Goal: Find specific page/section

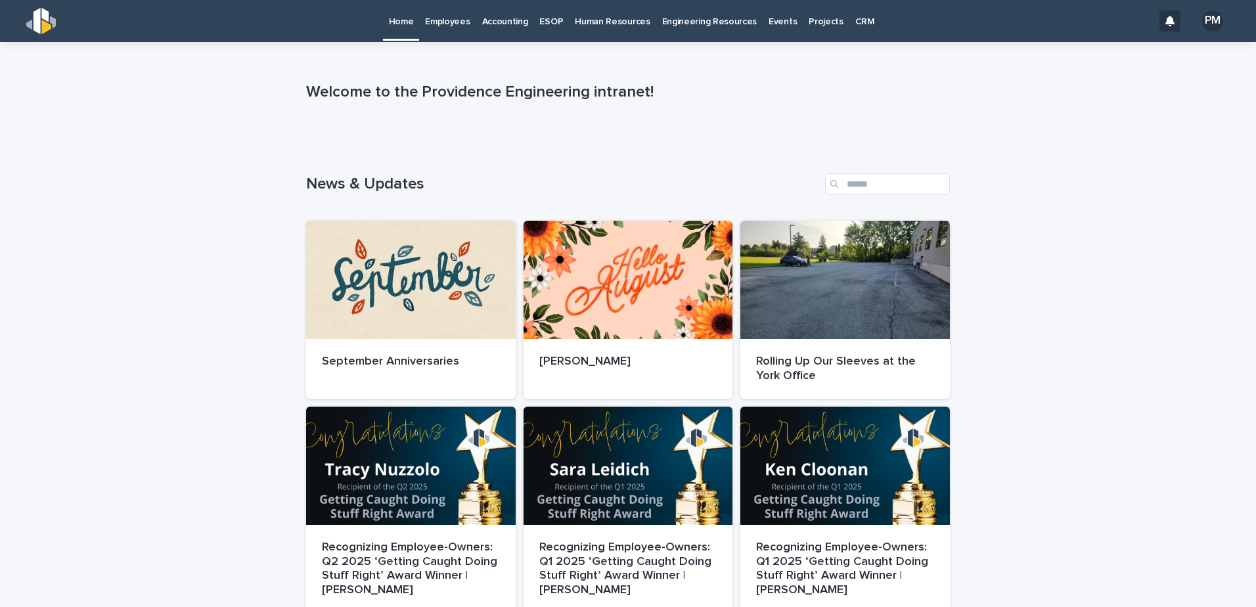
click at [437, 20] on p "Employees" at bounding box center [447, 14] width 45 height 28
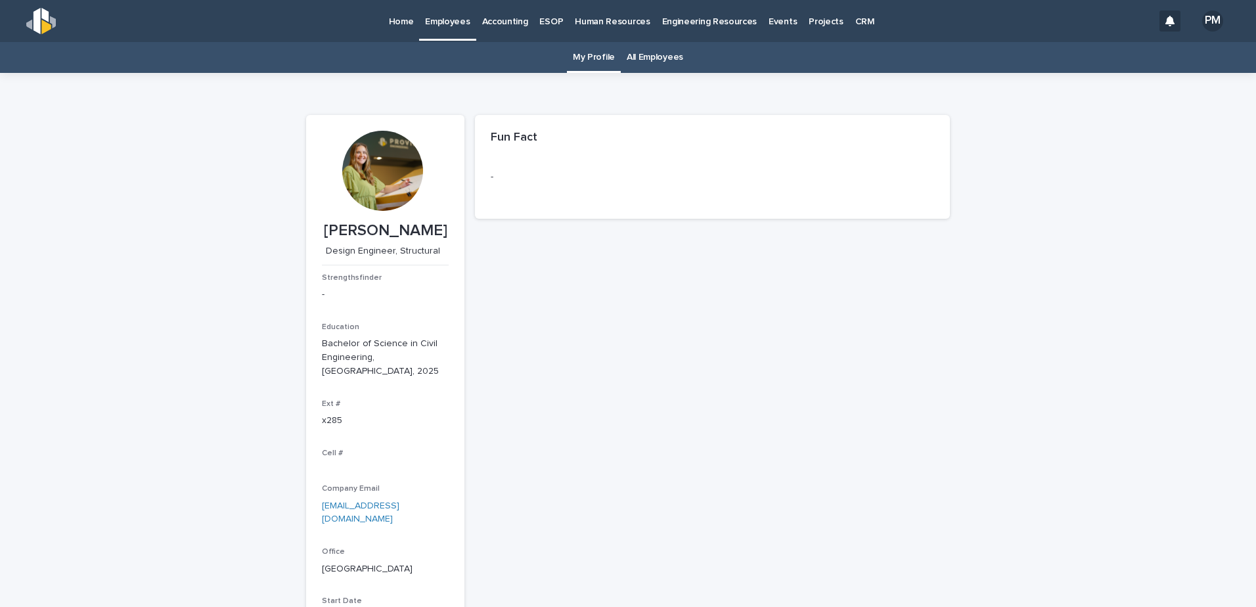
click at [665, 58] on link "All Employees" at bounding box center [655, 57] width 56 height 31
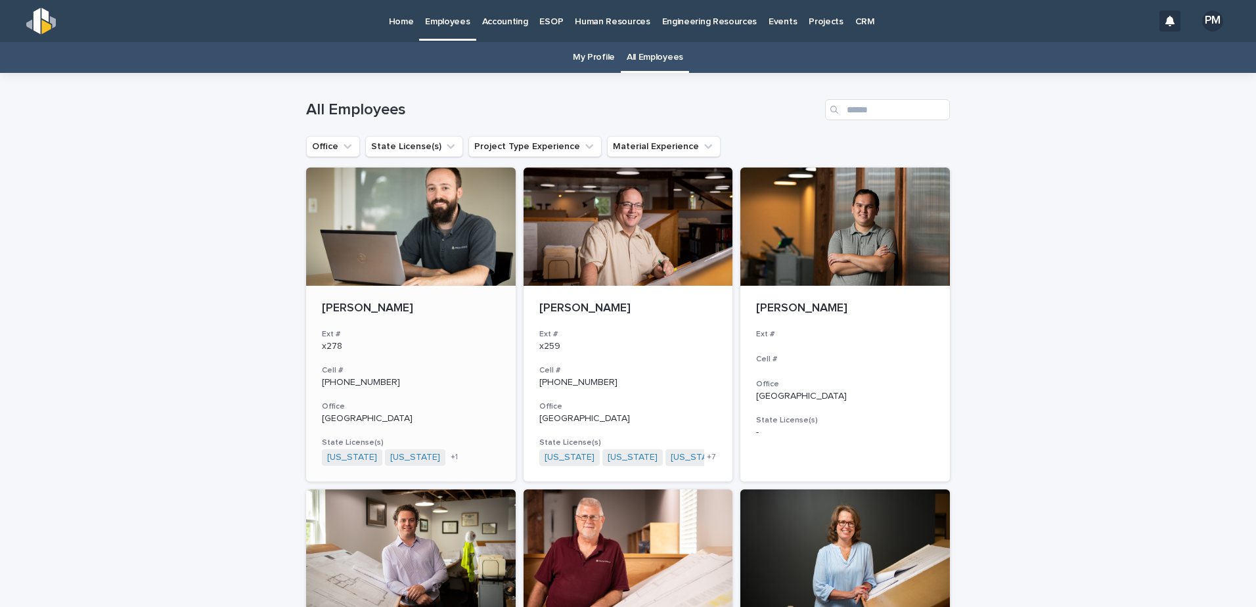
click at [395, 323] on div "[PERSON_NAME] Ext # x278 Cell # [PHONE_NUMBER] Office Carlisle State License(s)…" at bounding box center [411, 384] width 210 height 196
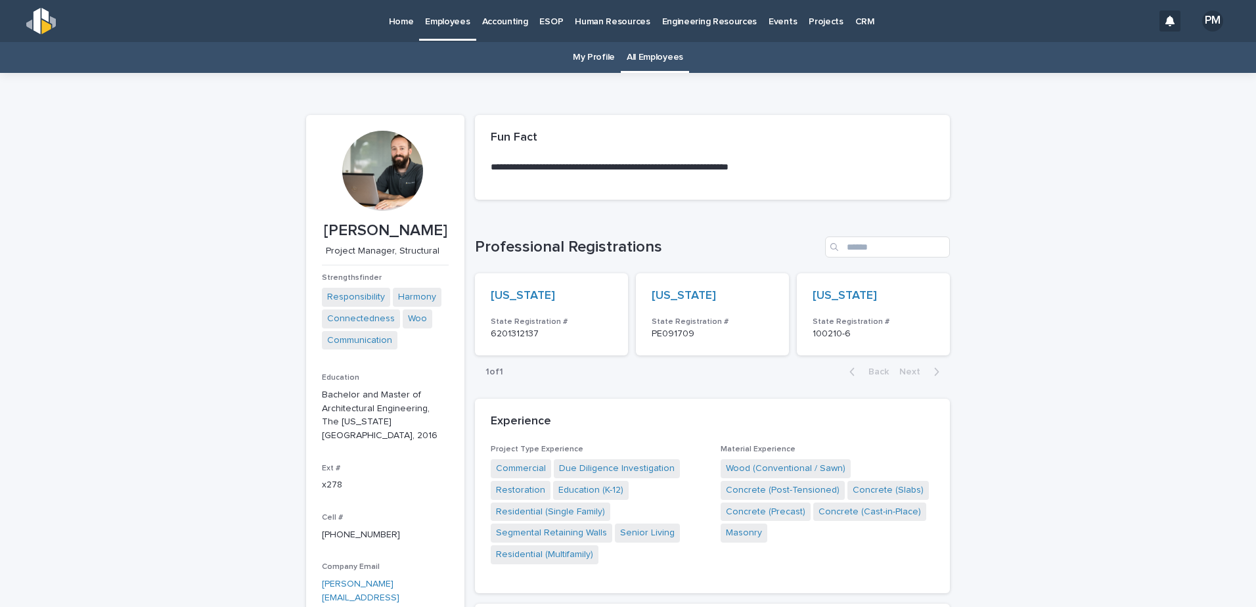
click at [424, 256] on p "Project Manager, Structural" at bounding box center [383, 251] width 122 height 11
drag, startPoint x: 424, startPoint y: 256, endPoint x: 408, endPoint y: 256, distance: 15.8
click at [408, 256] on p "Project Manager, Structural" at bounding box center [383, 251] width 122 height 11
